Goal: Transaction & Acquisition: Purchase product/service

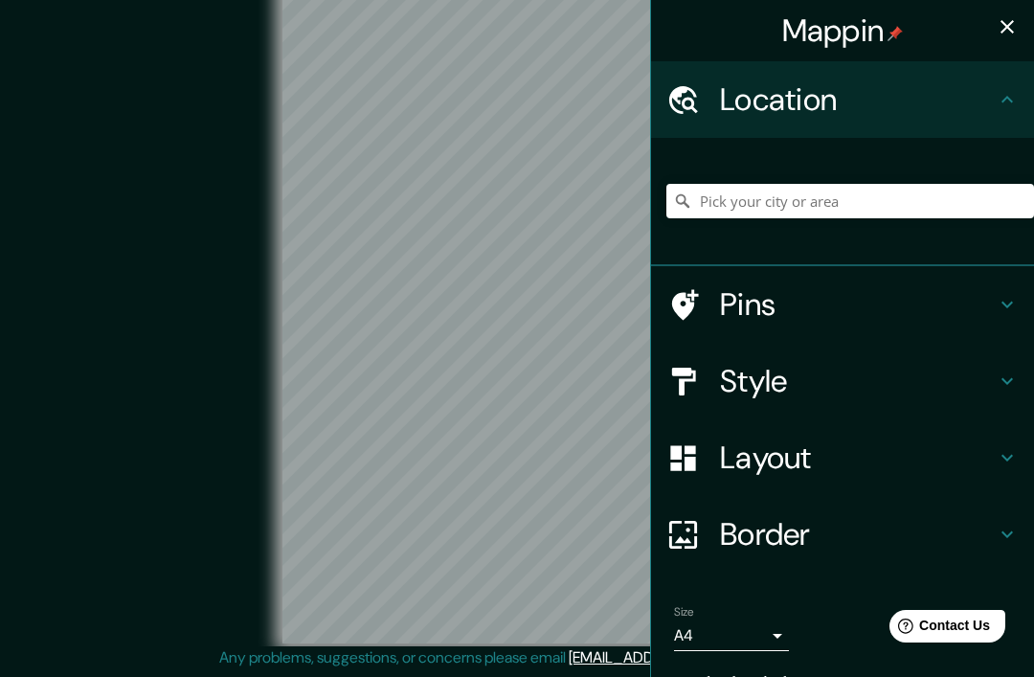
click at [876, 311] on h4 "Pins" at bounding box center [858, 304] width 276 height 38
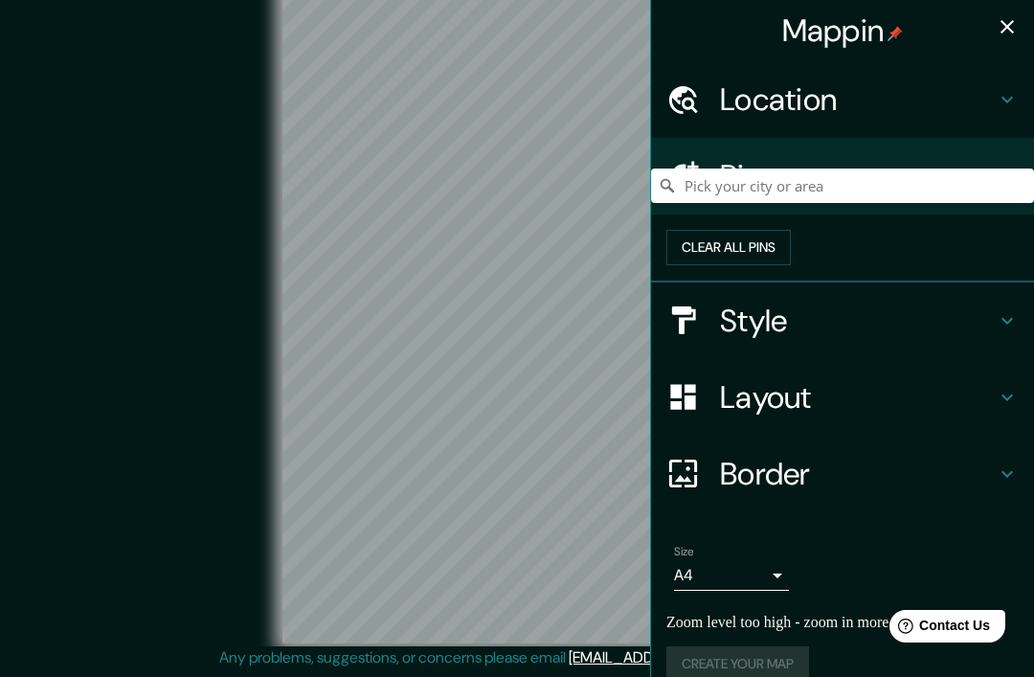
click at [988, 190] on h4 "Pins" at bounding box center [858, 176] width 276 height 38
click at [994, 120] on div "Location" at bounding box center [842, 99] width 383 height 77
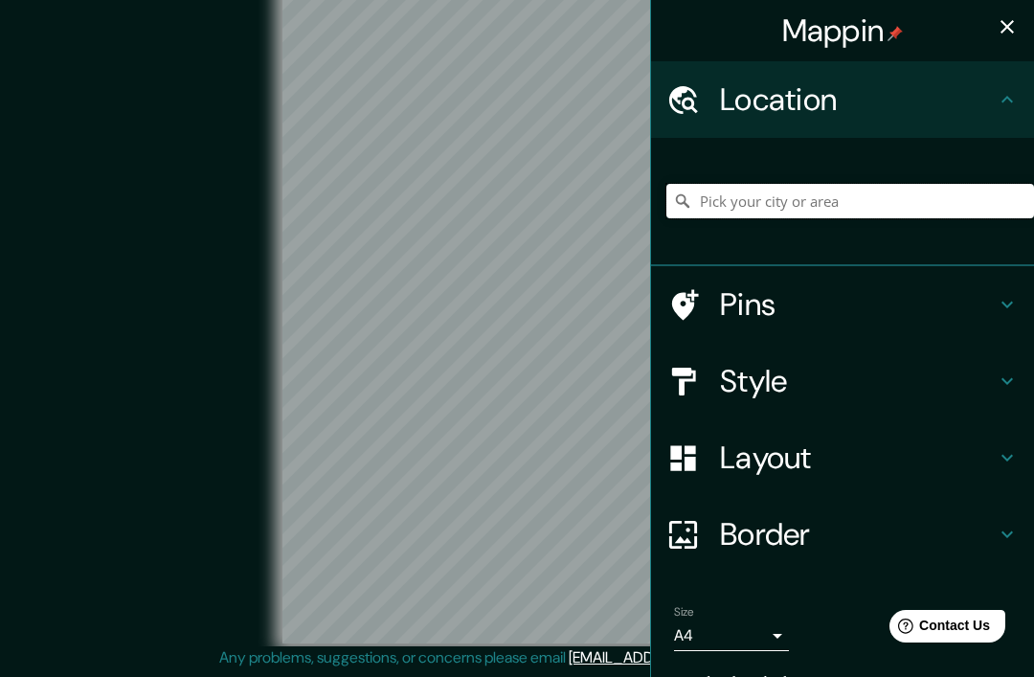
click at [950, 190] on input "Pick your city or area" at bounding box center [850, 201] width 368 height 34
click at [906, 202] on input "Pick your city or area" at bounding box center [850, 201] width 368 height 34
click at [869, 202] on input "Pick your city or area" at bounding box center [850, 201] width 368 height 34
click at [751, 204] on input "Pick your city or area" at bounding box center [850, 201] width 368 height 34
paste input "Circuito, C. [STREET_ADDRESS]"
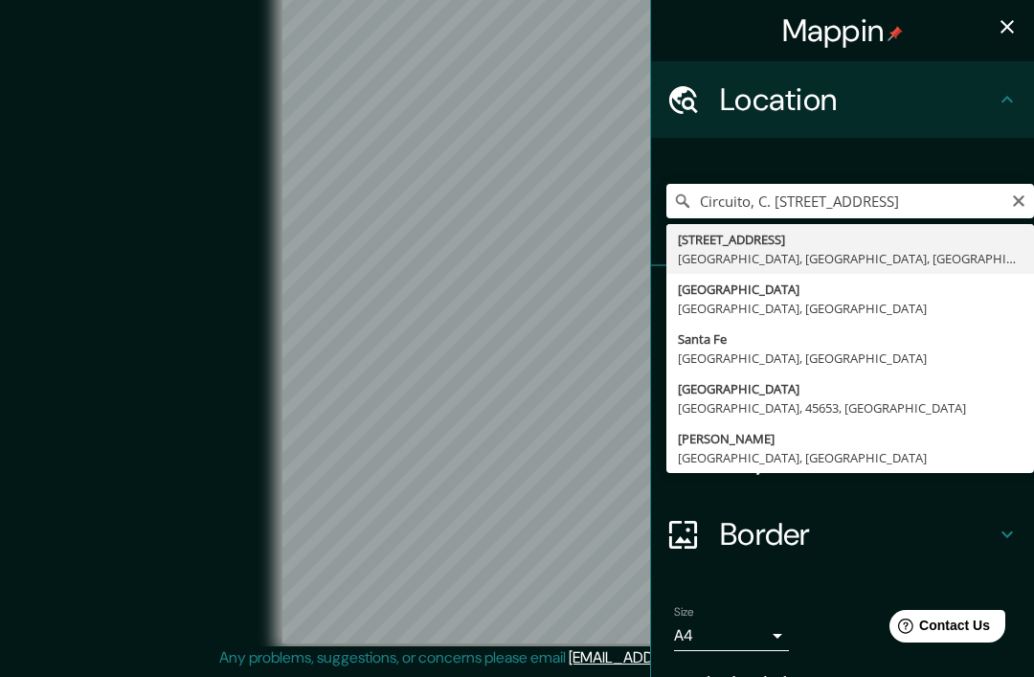
type input "[STREET_ADDRESS]"
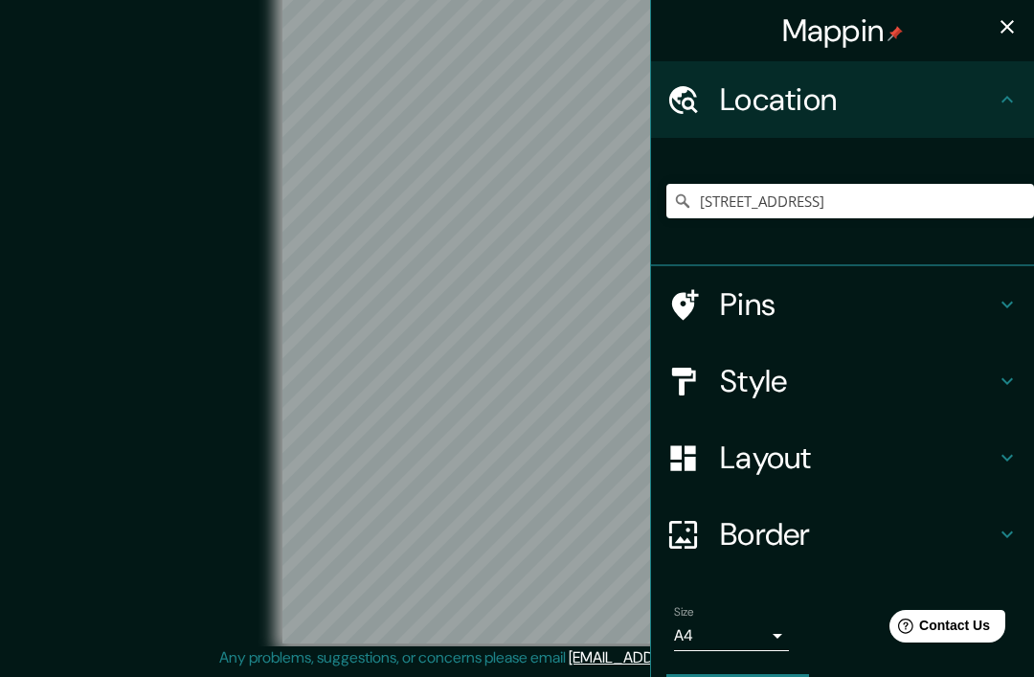
click at [1006, 379] on icon at bounding box center [1006, 380] width 23 height 23
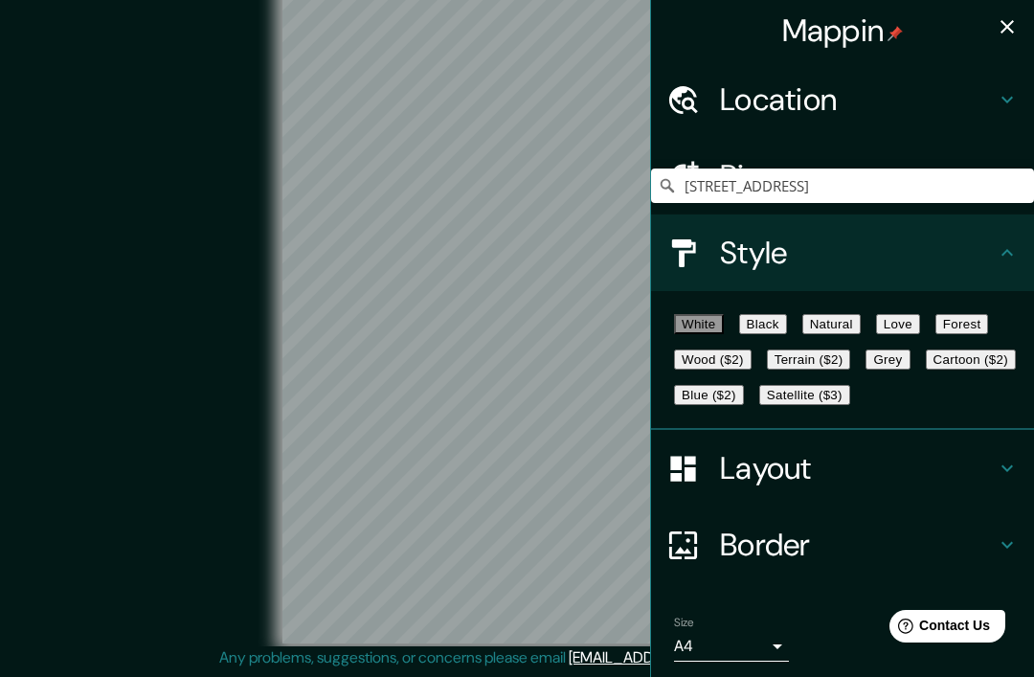
click at [744, 405] on button "Blue ($2)" at bounding box center [709, 395] width 70 height 20
click at [926, 369] on button "Cartoon ($2)" at bounding box center [971, 359] width 90 height 20
click at [783, 405] on button "Satellite ($3)" at bounding box center [804, 395] width 91 height 20
click at [802, 405] on button "Satellite ($3)" at bounding box center [804, 395] width 91 height 20
click at [791, 405] on button "Satellite ($3)" at bounding box center [804, 395] width 91 height 20
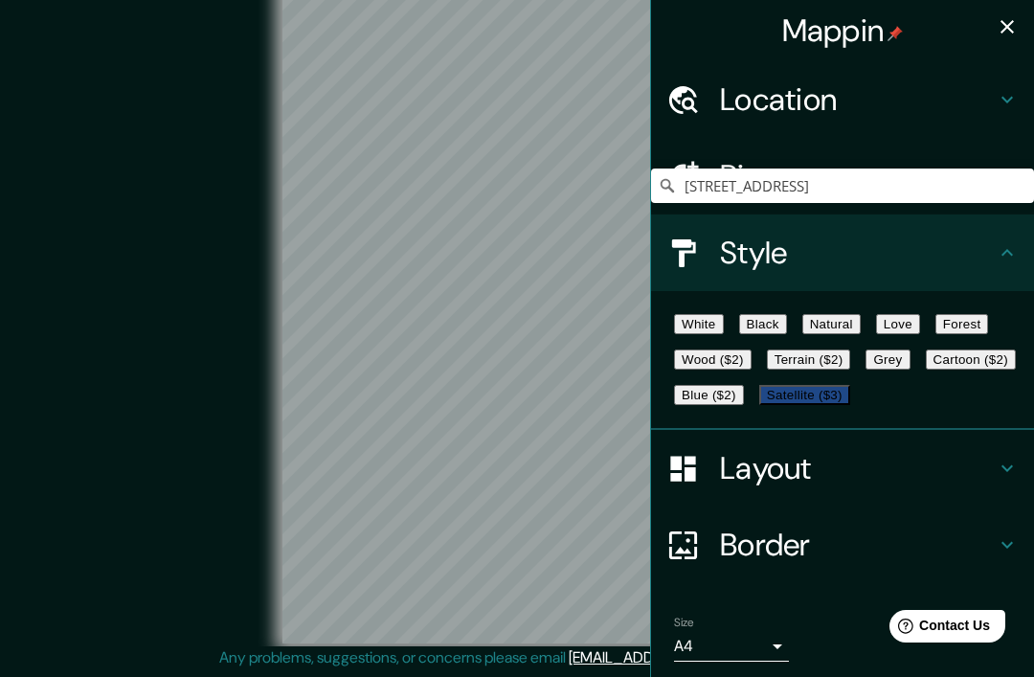
click at [744, 405] on button "Blue ($2)" at bounding box center [709, 395] width 70 height 20
click at [1003, 38] on button "button" at bounding box center [1007, 27] width 38 height 38
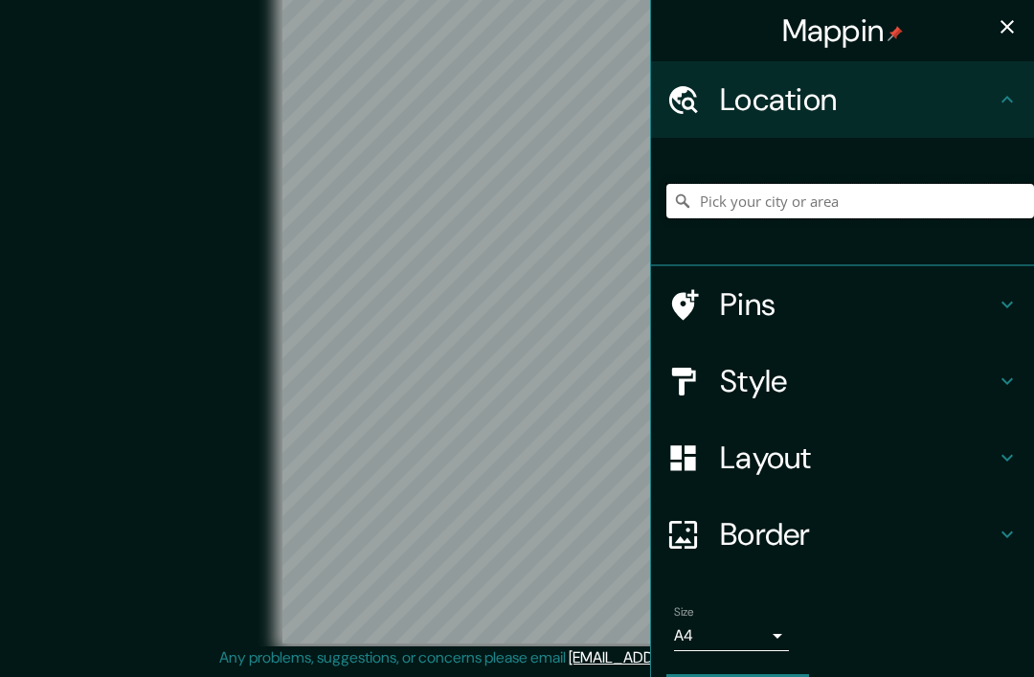
click at [894, 203] on input "Pick your city or area" at bounding box center [850, 201] width 368 height 34
click at [740, 190] on input "Pick your city or area" at bounding box center [850, 201] width 368 height 34
paste input "Circuito, C. [STREET_ADDRESS]"
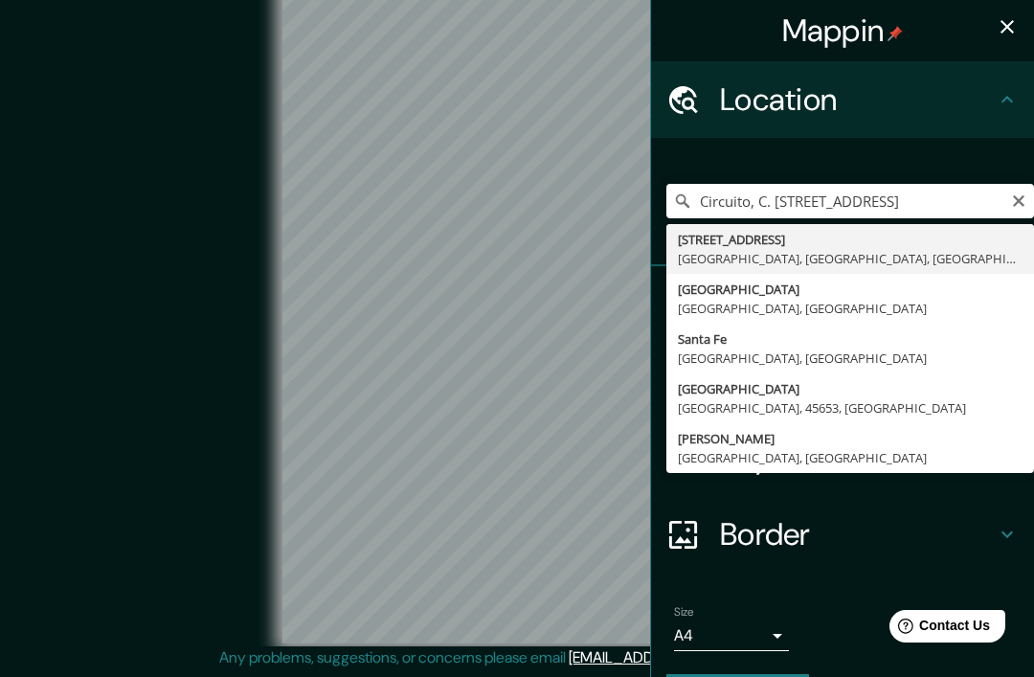
type input "[STREET_ADDRESS]"
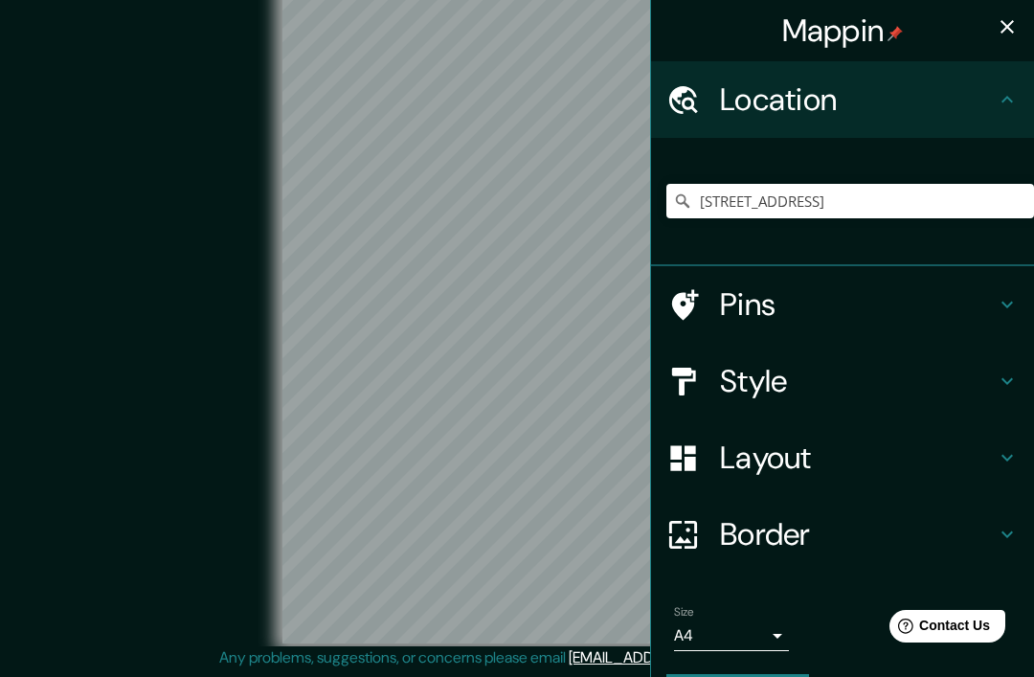
click at [946, 518] on h4 "Border" at bounding box center [858, 534] width 276 height 38
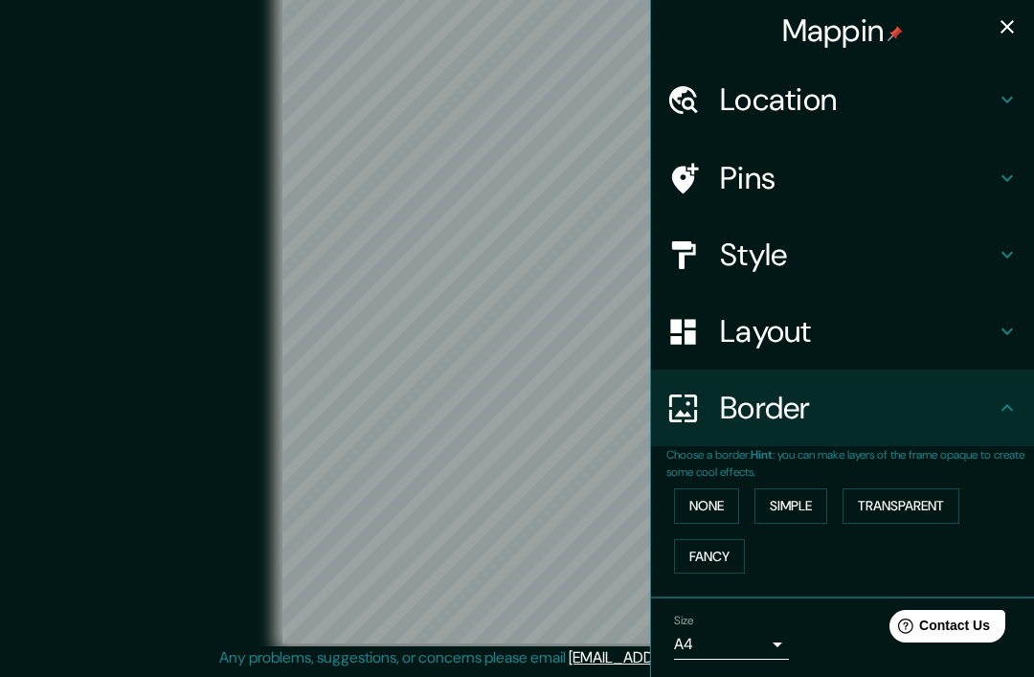
click at [811, 500] on button "Simple" at bounding box center [790, 505] width 73 height 35
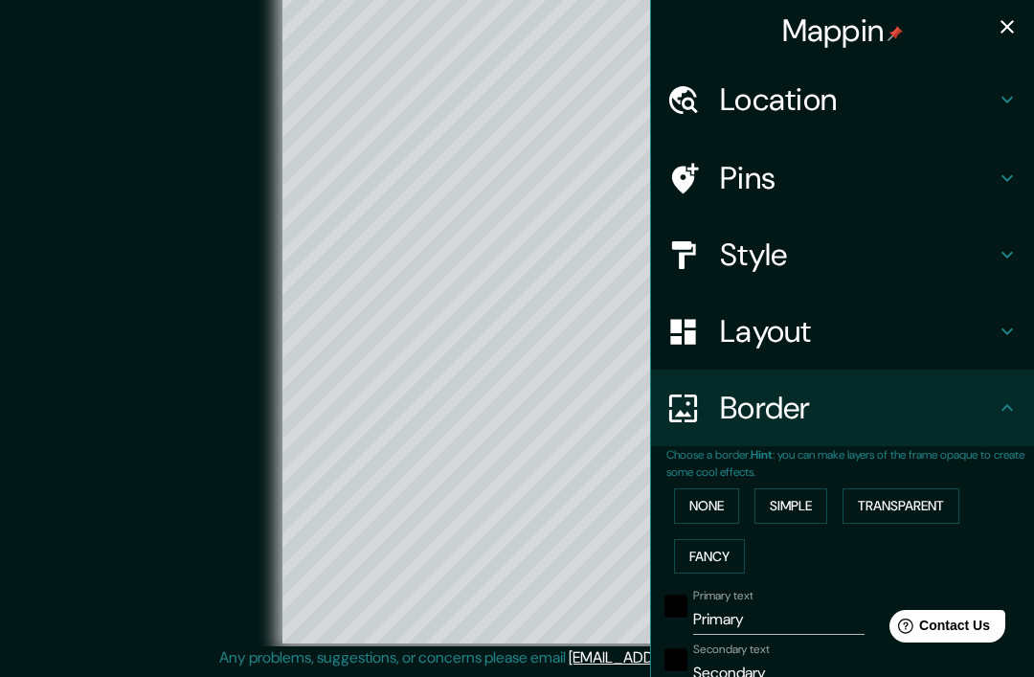
click at [890, 503] on button "Transparent" at bounding box center [900, 505] width 117 height 35
click at [714, 548] on button "Fancy" at bounding box center [709, 556] width 71 height 35
click at [776, 492] on button "Simple" at bounding box center [790, 505] width 73 height 35
click at [864, 505] on button "Transparent" at bounding box center [900, 505] width 117 height 35
click at [714, 493] on button "None" at bounding box center [706, 505] width 65 height 35
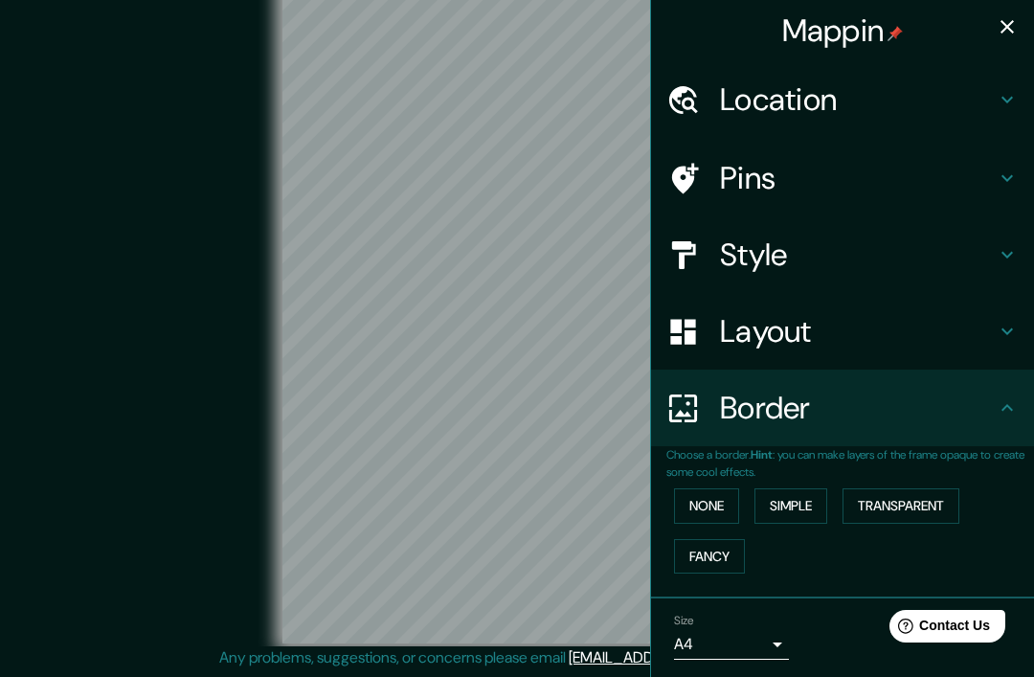
click at [964, 258] on h4 "Style" at bounding box center [858, 254] width 276 height 38
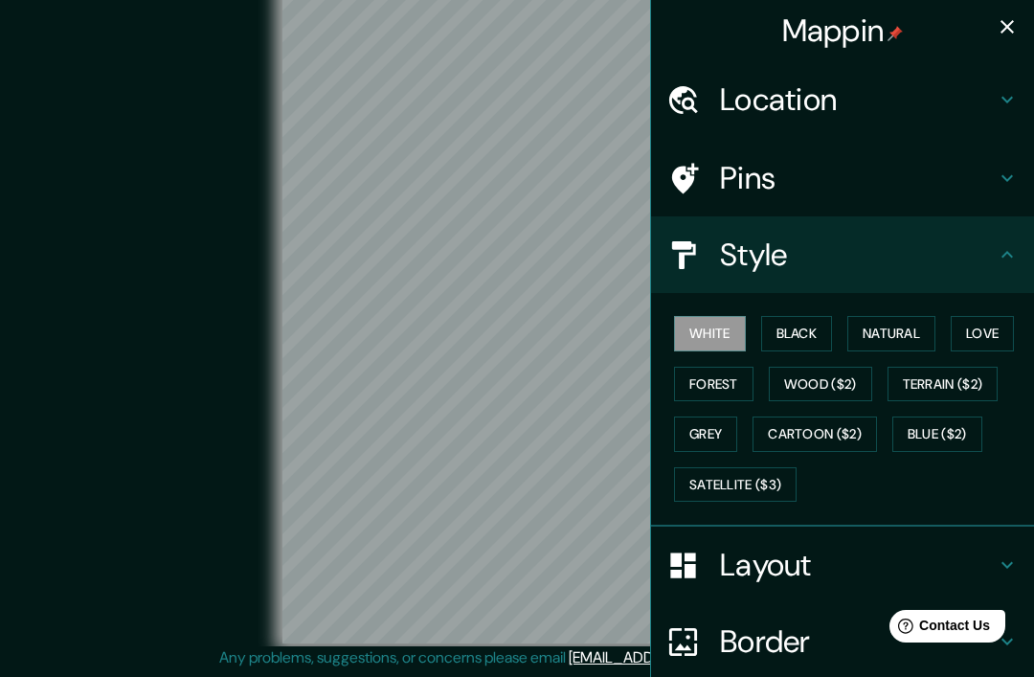
click at [936, 430] on button "Blue ($2)" at bounding box center [937, 433] width 90 height 35
click at [814, 610] on div "Border" at bounding box center [842, 641] width 383 height 77
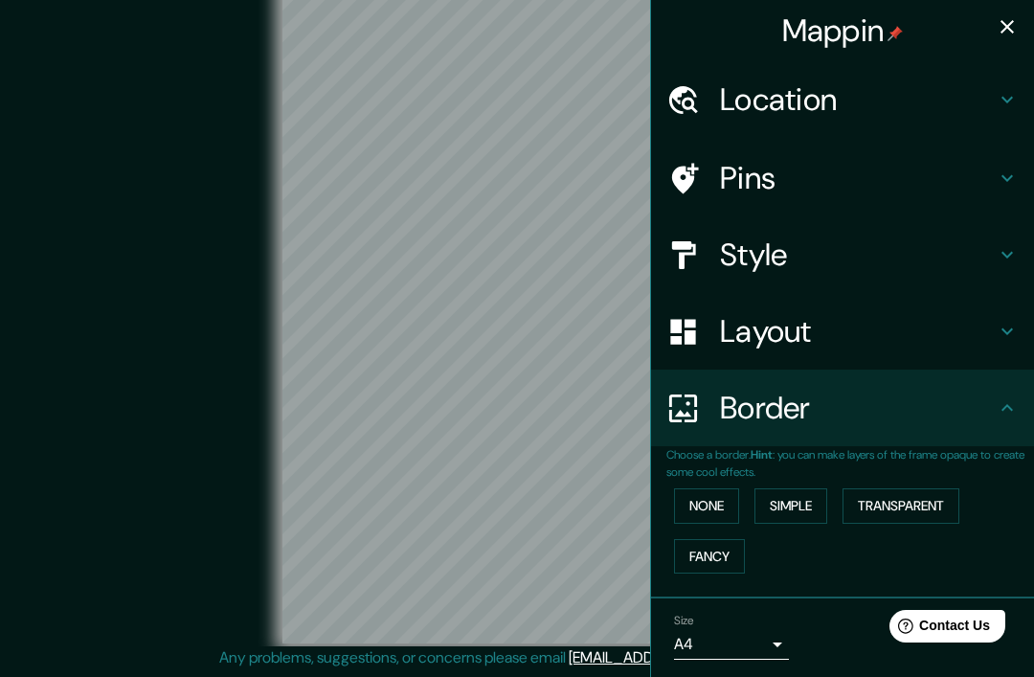
click at [931, 415] on h4 "Border" at bounding box center [858, 408] width 276 height 38
click at [733, 547] on button "Fancy" at bounding box center [709, 556] width 71 height 35
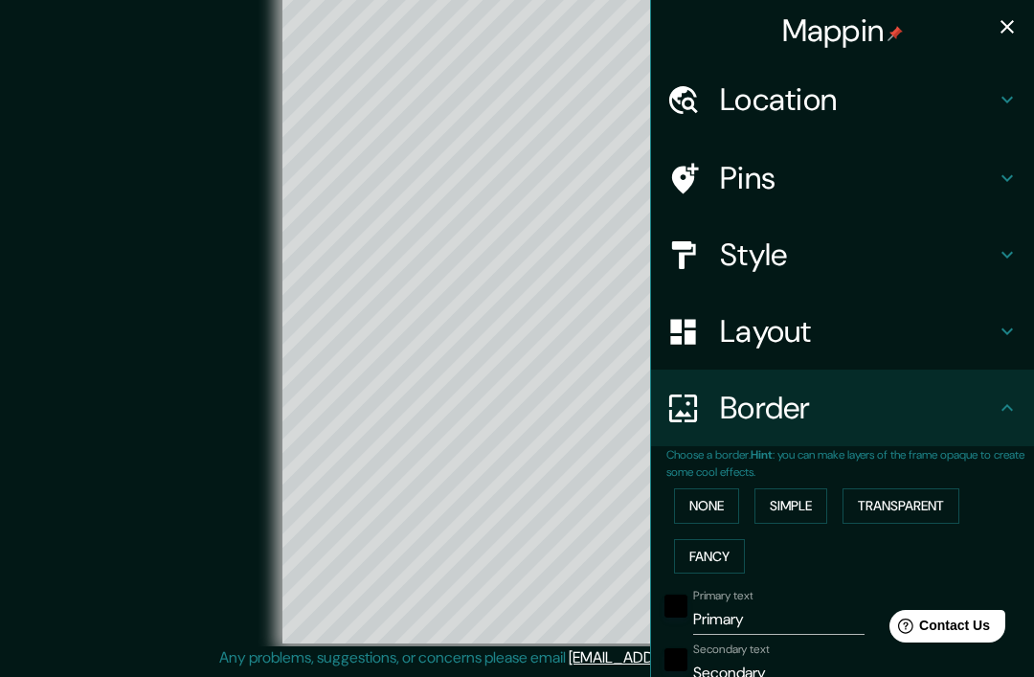
click at [726, 545] on button "Fancy" at bounding box center [709, 556] width 71 height 35
type input "196"
type input "39"
type input "20"
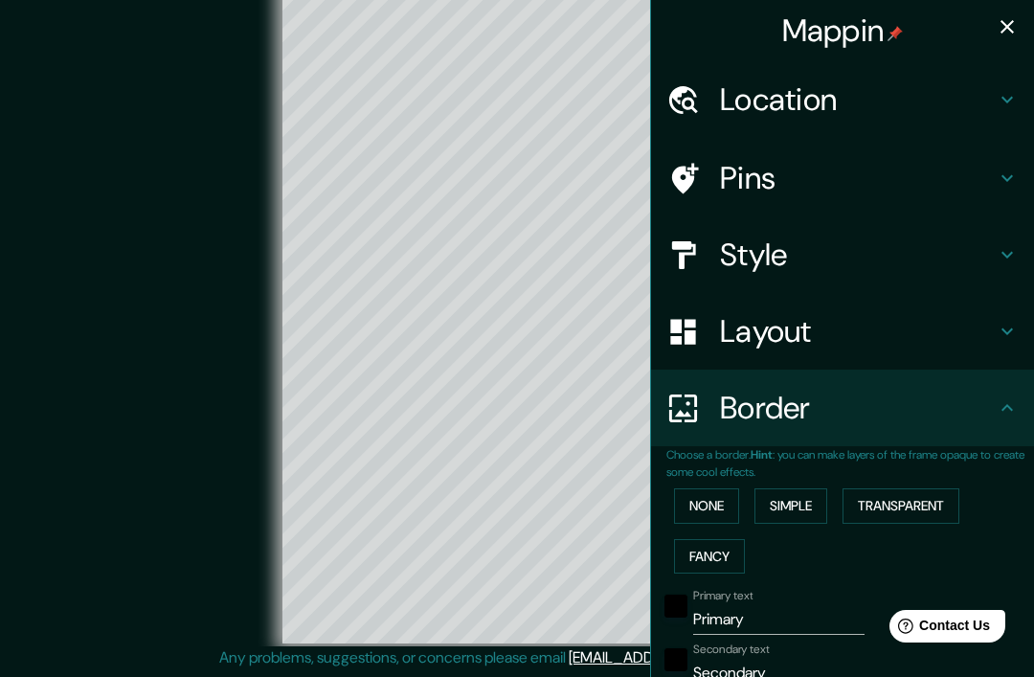
click at [726, 506] on button "None" at bounding box center [706, 505] width 65 height 35
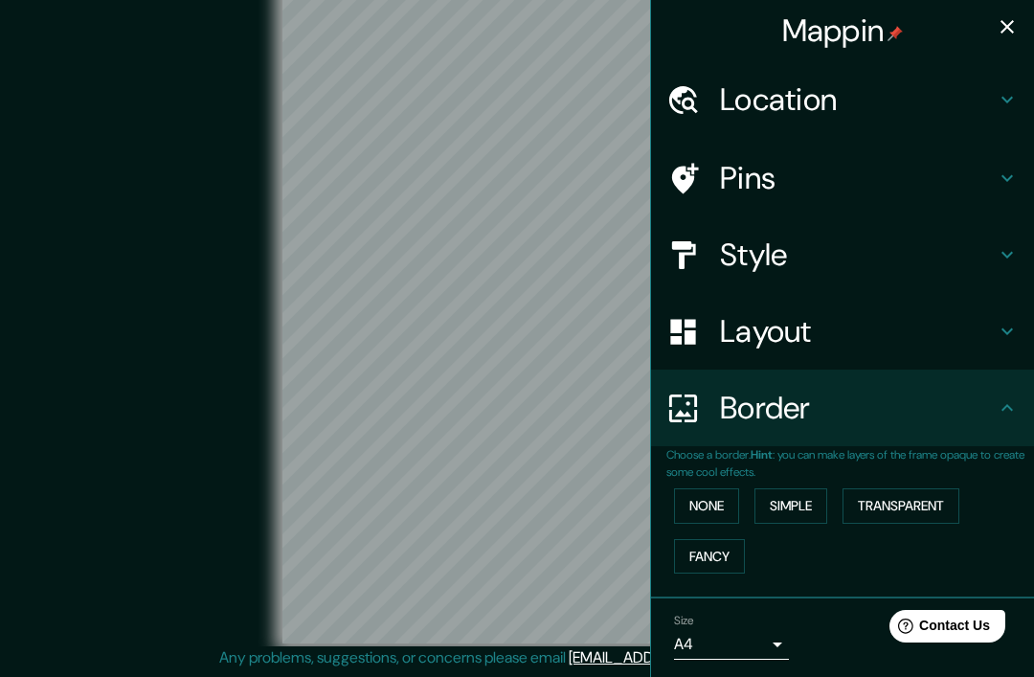
click at [964, 346] on div "Layout" at bounding box center [842, 331] width 383 height 77
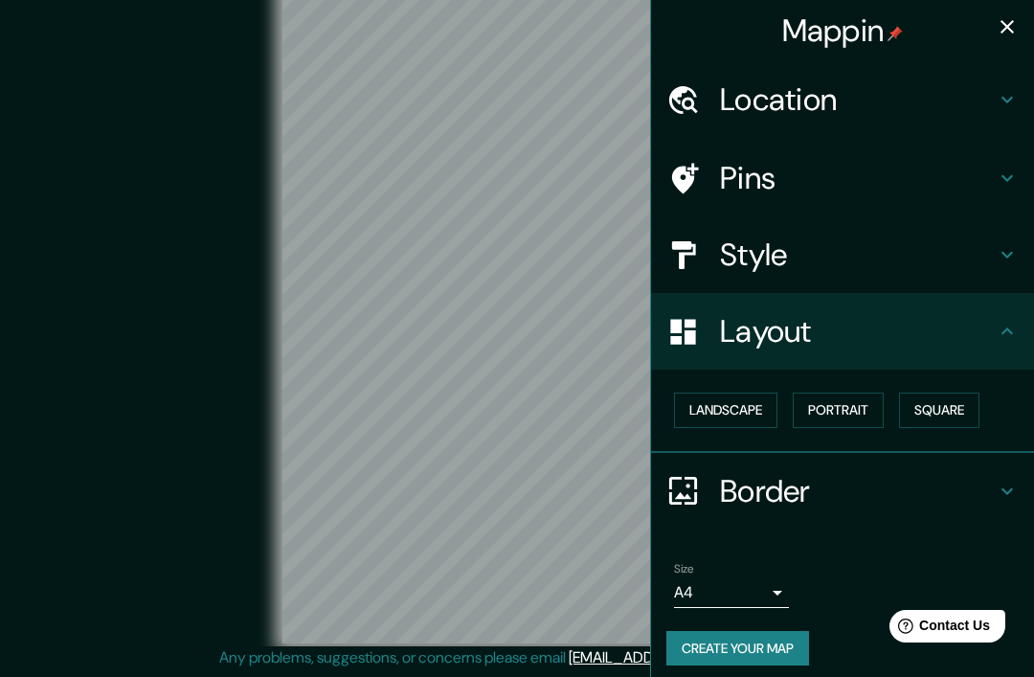
click at [866, 398] on button "Portrait" at bounding box center [838, 409] width 91 height 35
click at [929, 411] on button "Square" at bounding box center [939, 409] width 80 height 35
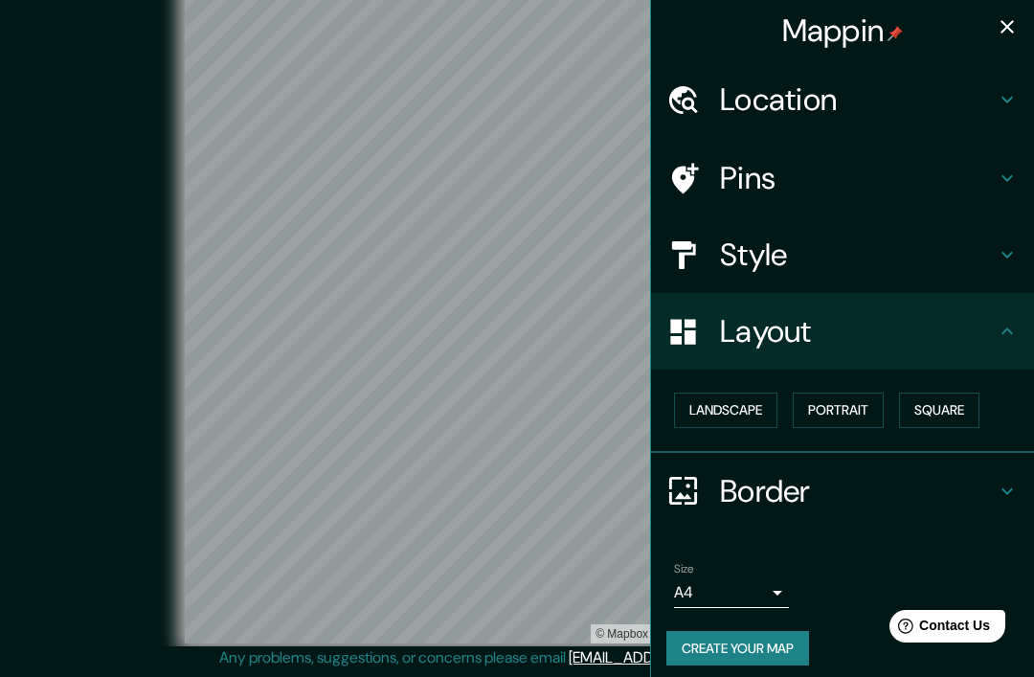
click at [997, 29] on icon "button" at bounding box center [1006, 26] width 23 height 23
